Goal: Check status: Check status

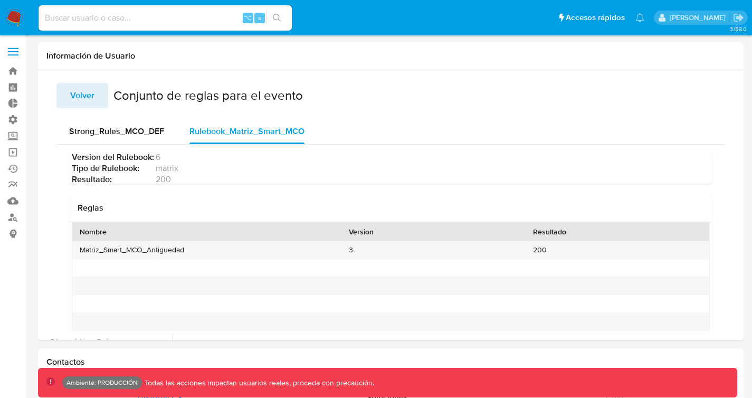
select select "10"
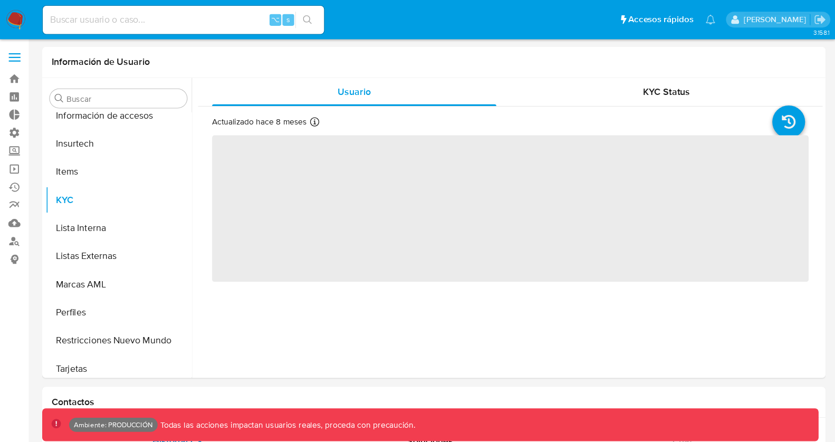
scroll to position [446, 0]
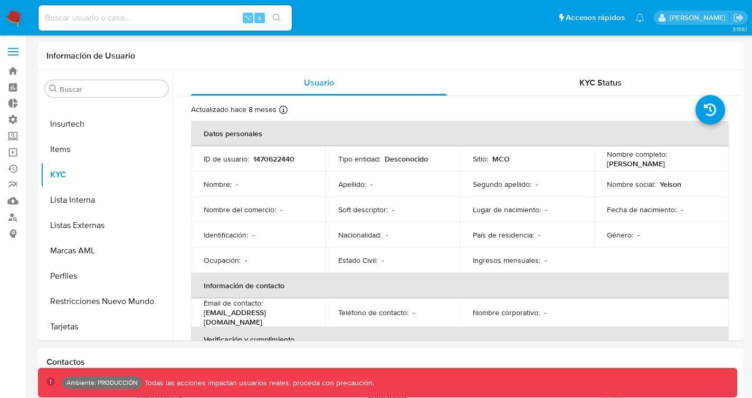
select select "10"
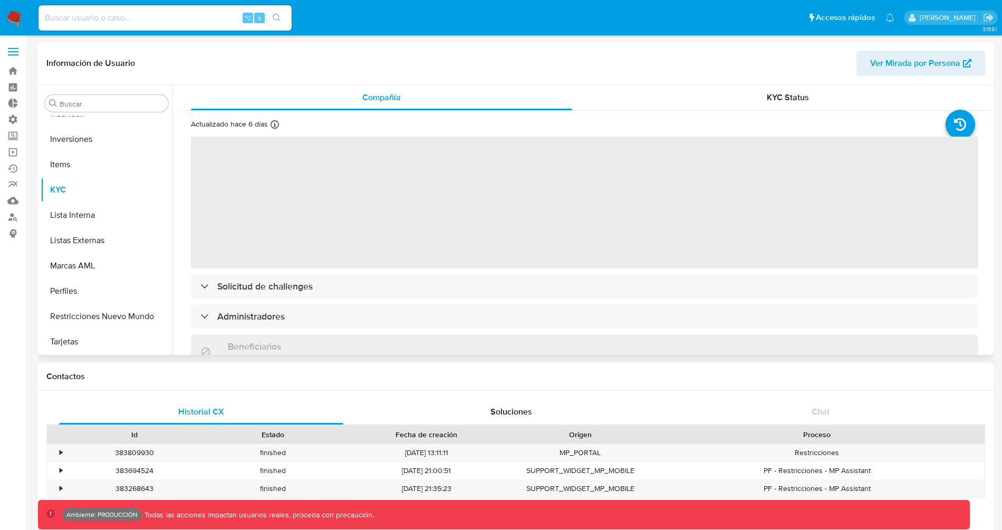
scroll to position [496, 0]
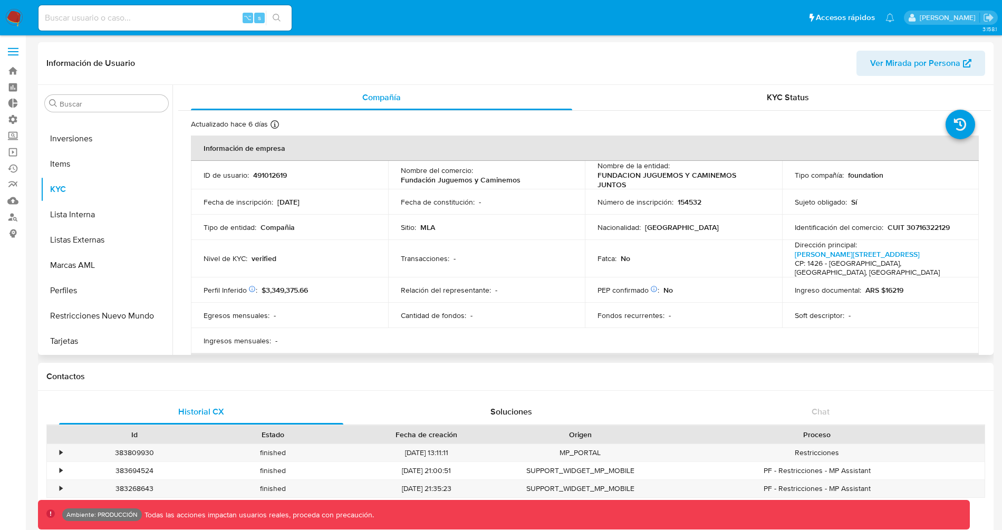
select select "10"
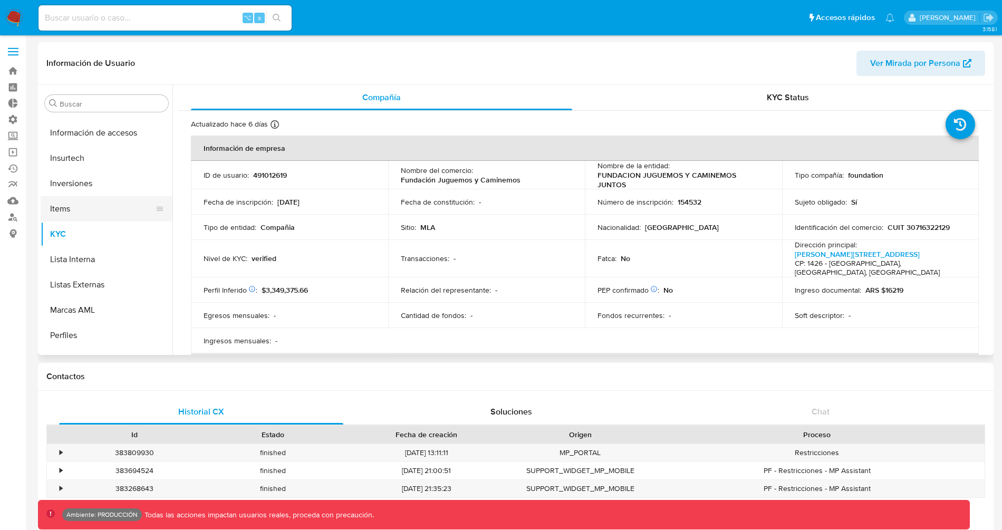
scroll to position [438, 0]
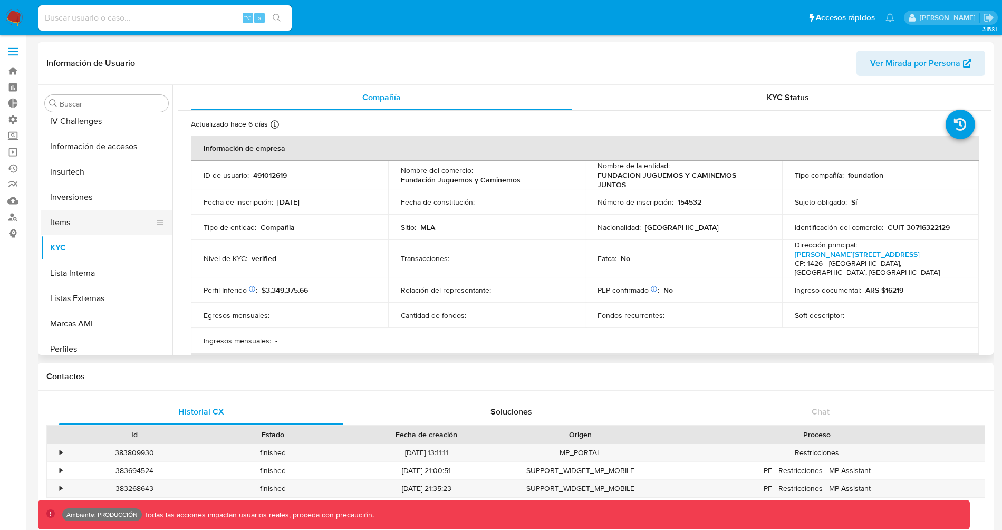
click at [110, 213] on button "Items" at bounding box center [102, 222] width 123 height 25
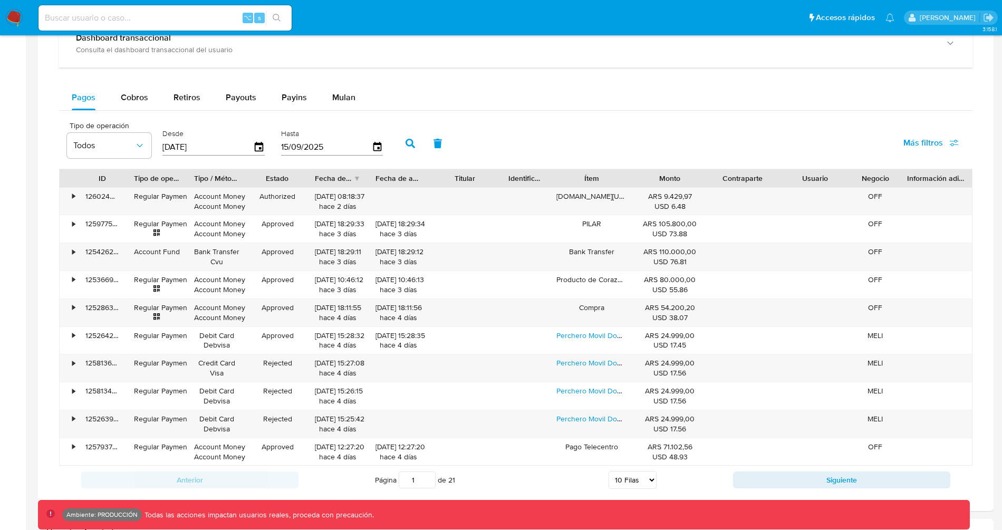
scroll to position [627, 0]
click at [774, 484] on button "Siguiente" at bounding box center [841, 480] width 217 height 17
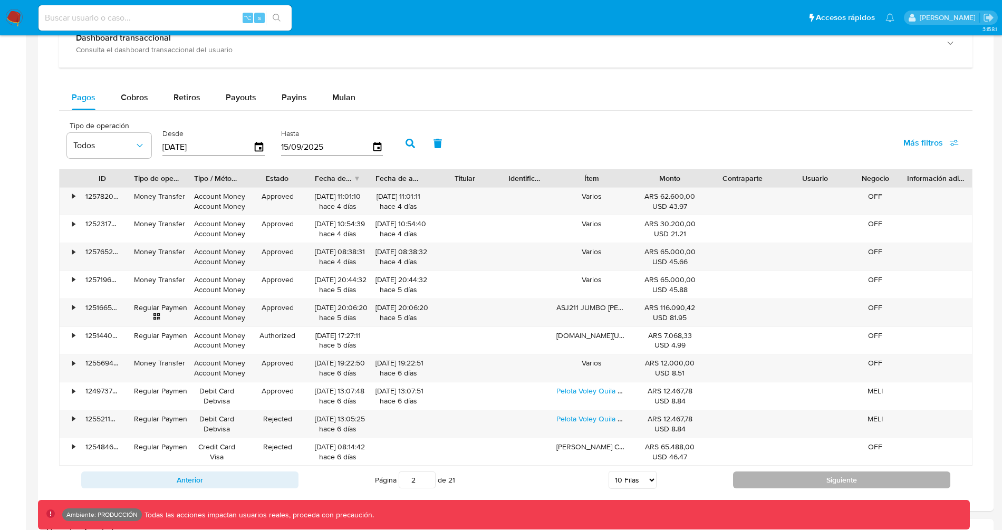
click at [774, 478] on button "Siguiente" at bounding box center [841, 480] width 217 height 17
type input "3"
